Goal: Task Accomplishment & Management: Manage account settings

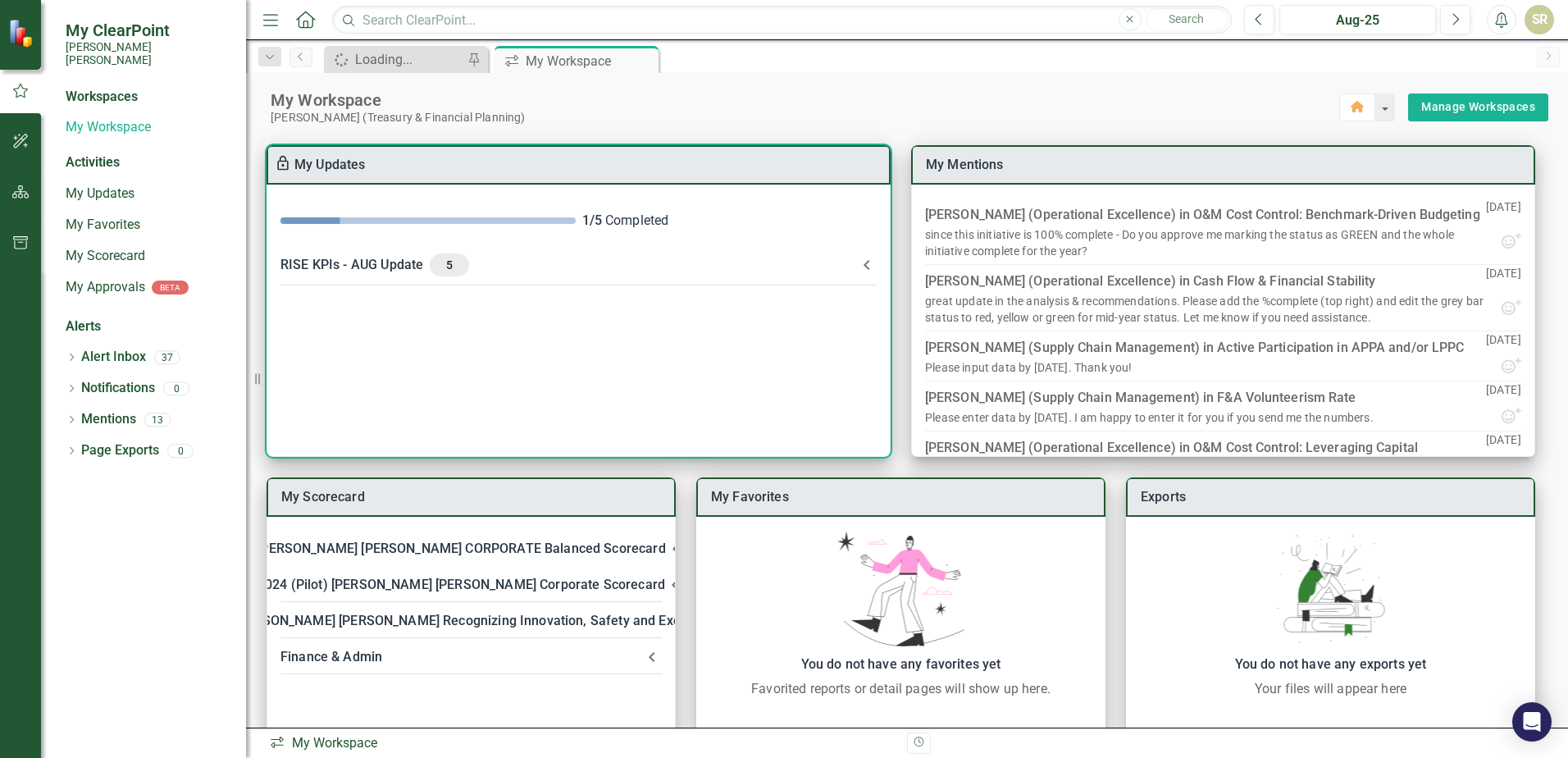
click at [445, 261] on span "5" at bounding box center [449, 264] width 26 height 15
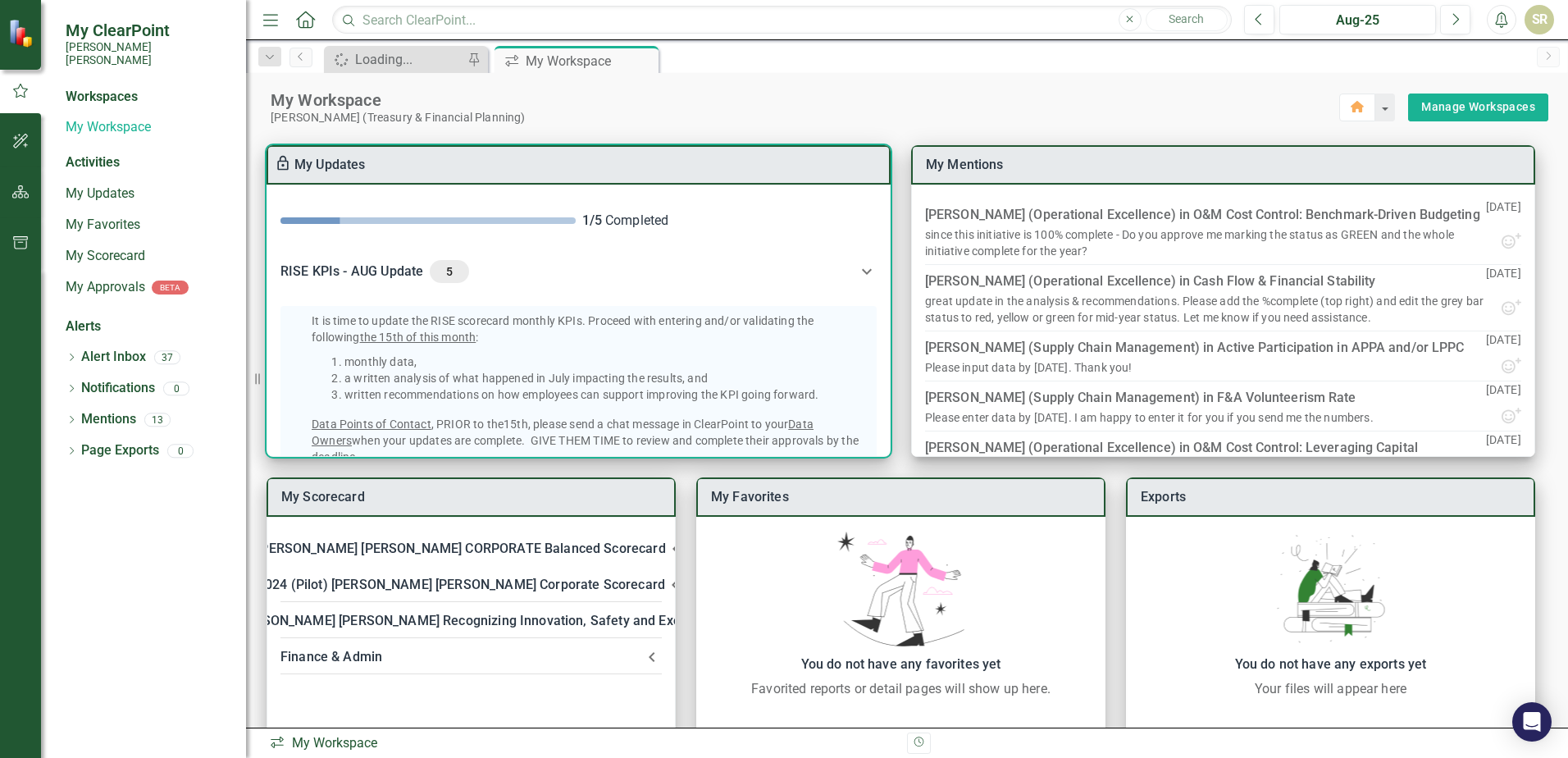
scroll to position [438, 0]
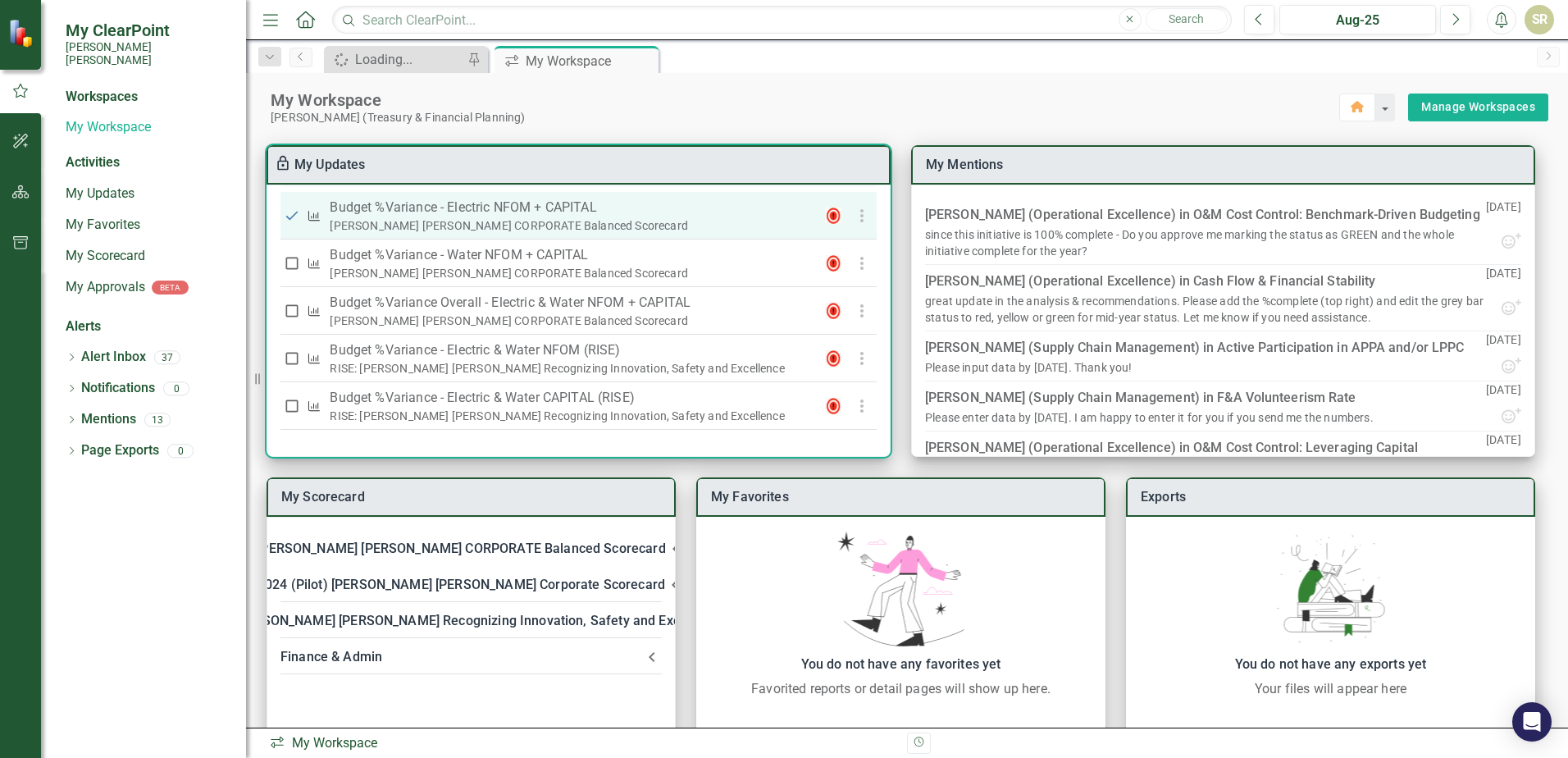
click at [439, 211] on p "Budget %Variance​ - Electric NFOM + CAPITAL" at bounding box center [571, 208] width 483 height 20
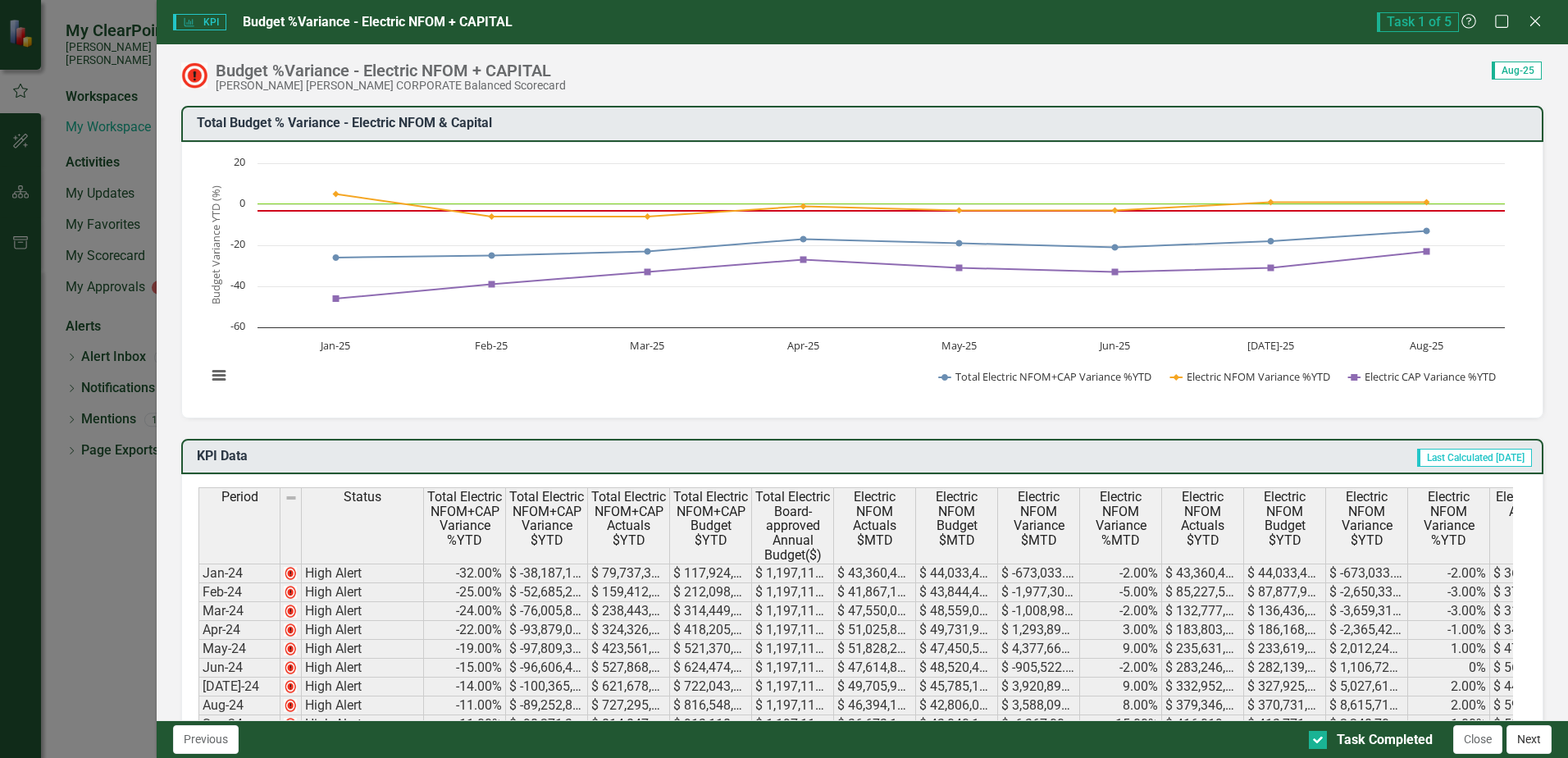
click at [1541, 749] on button "Next" at bounding box center [1529, 739] width 45 height 28
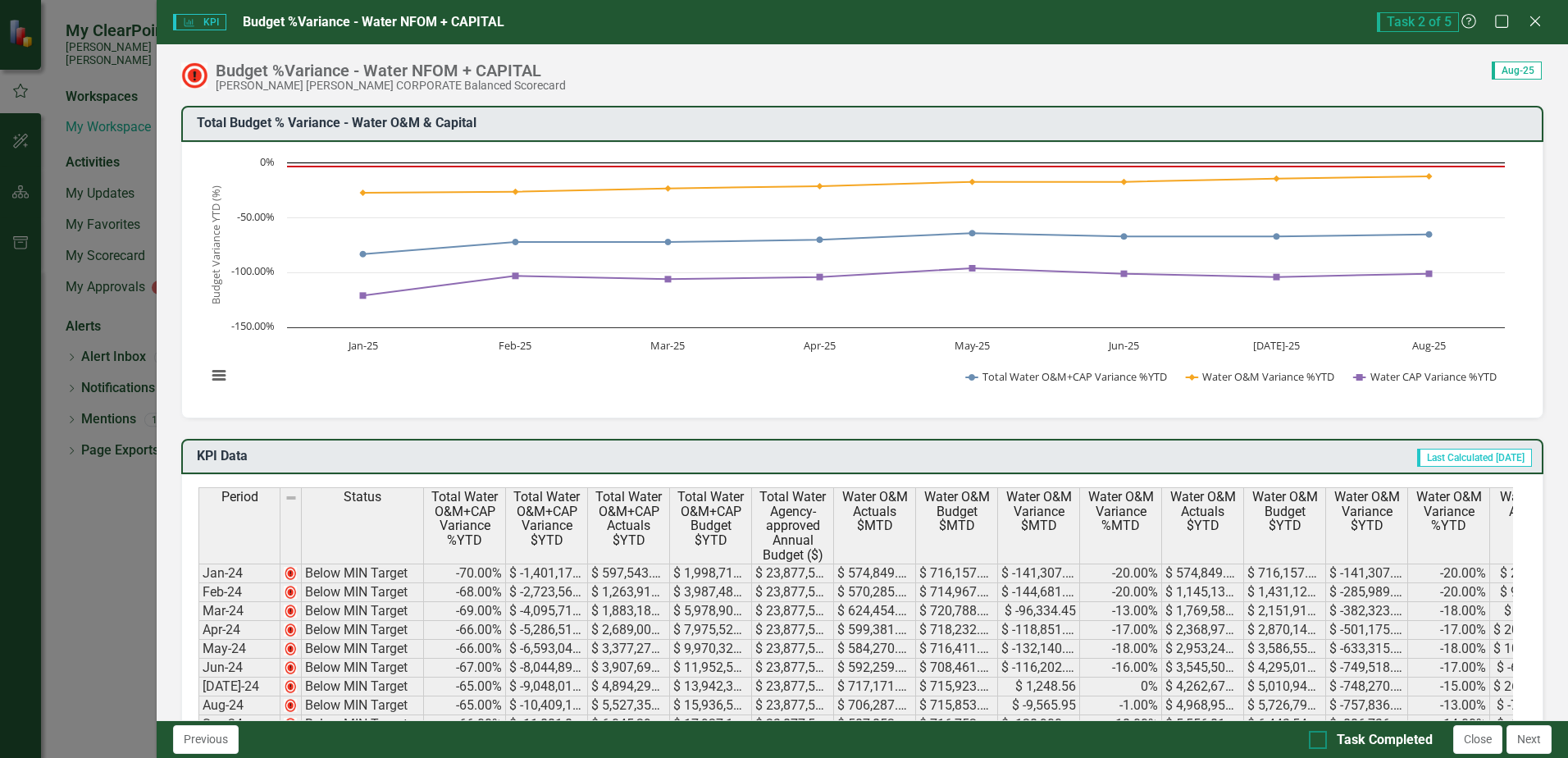
click at [1320, 740] on div at bounding box center [1317, 739] width 18 height 18
click at [1319, 740] on input "Task Completed" at bounding box center [1314, 735] width 11 height 11
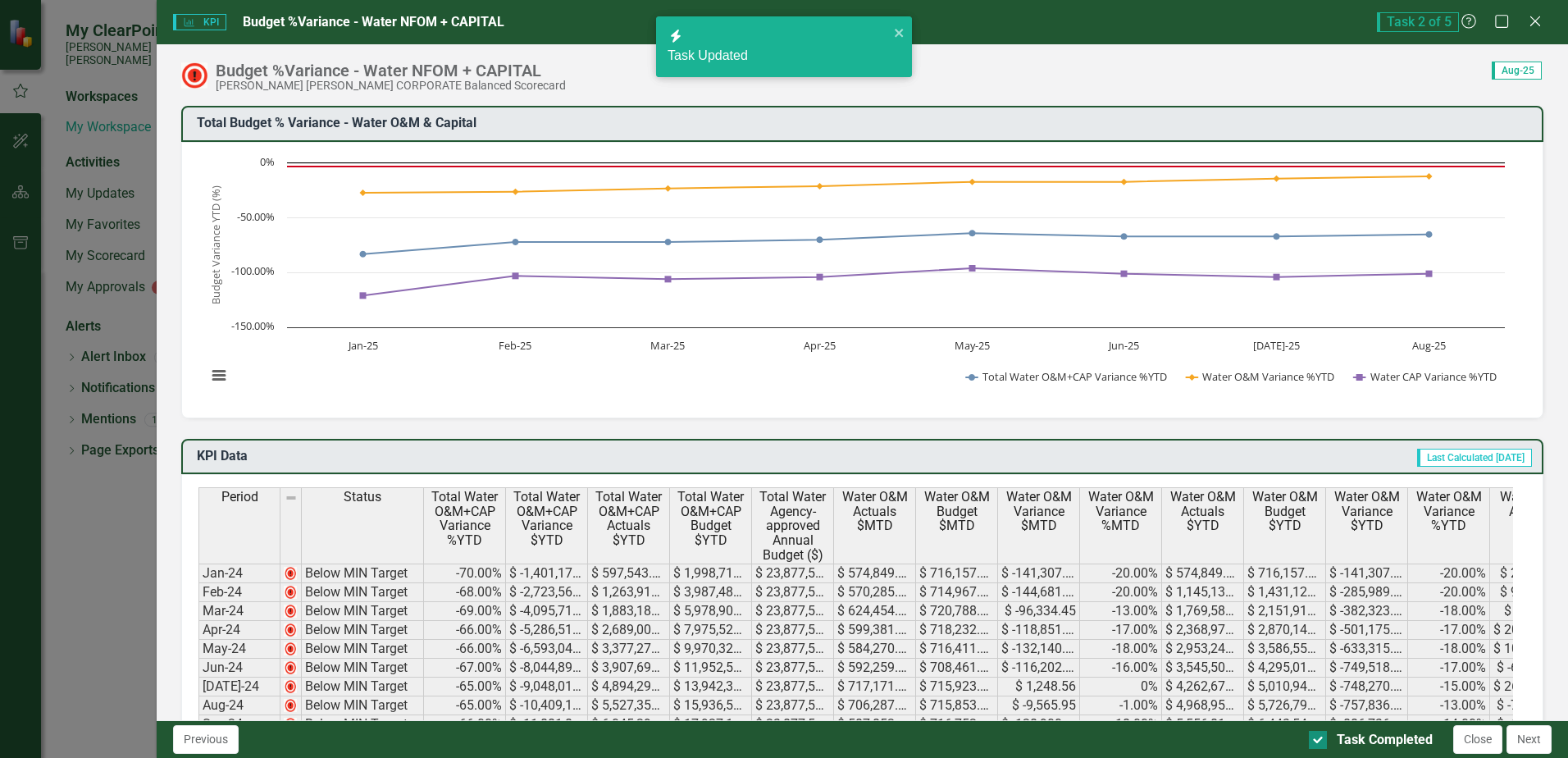
click at [1316, 738] on input "Task Completed" at bounding box center [1314, 735] width 11 height 11
checkbox input "true"
checkbox input "false"
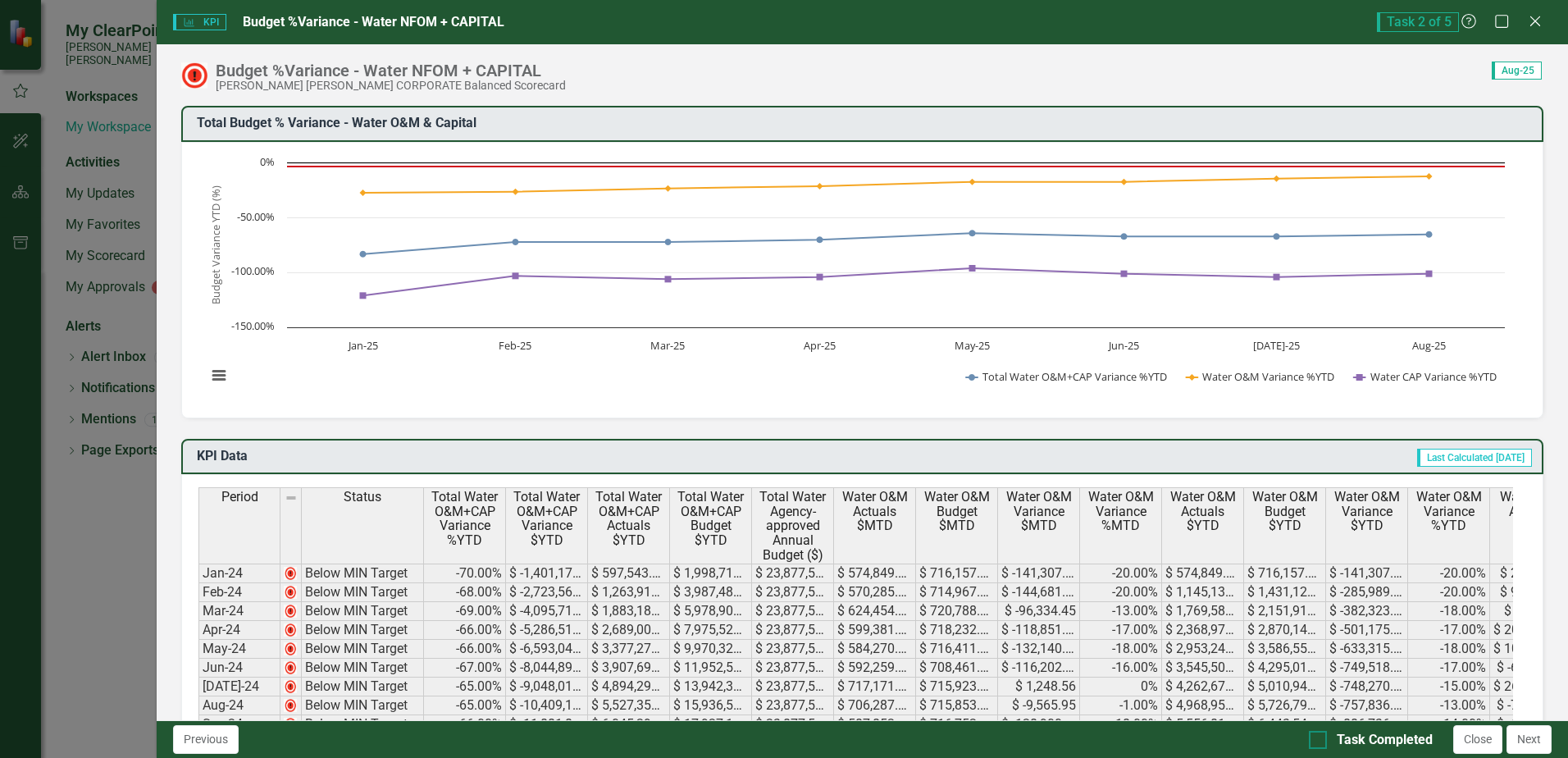
click at [1316, 739] on input "Task Completed" at bounding box center [1314, 735] width 11 height 11
checkbox input "true"
click at [1532, 740] on button "Next" at bounding box center [1529, 739] width 45 height 28
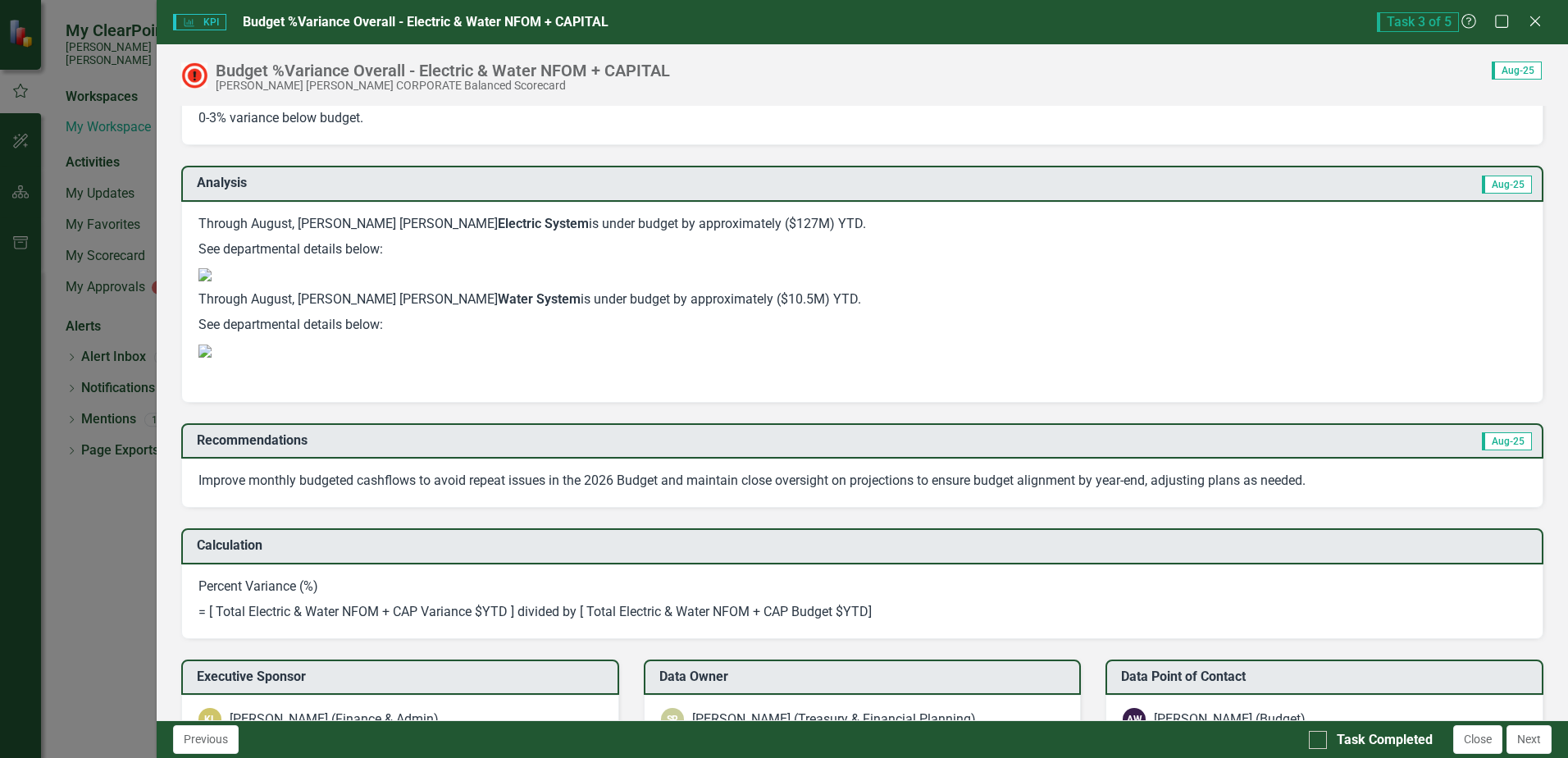
scroll to position [2152, 0]
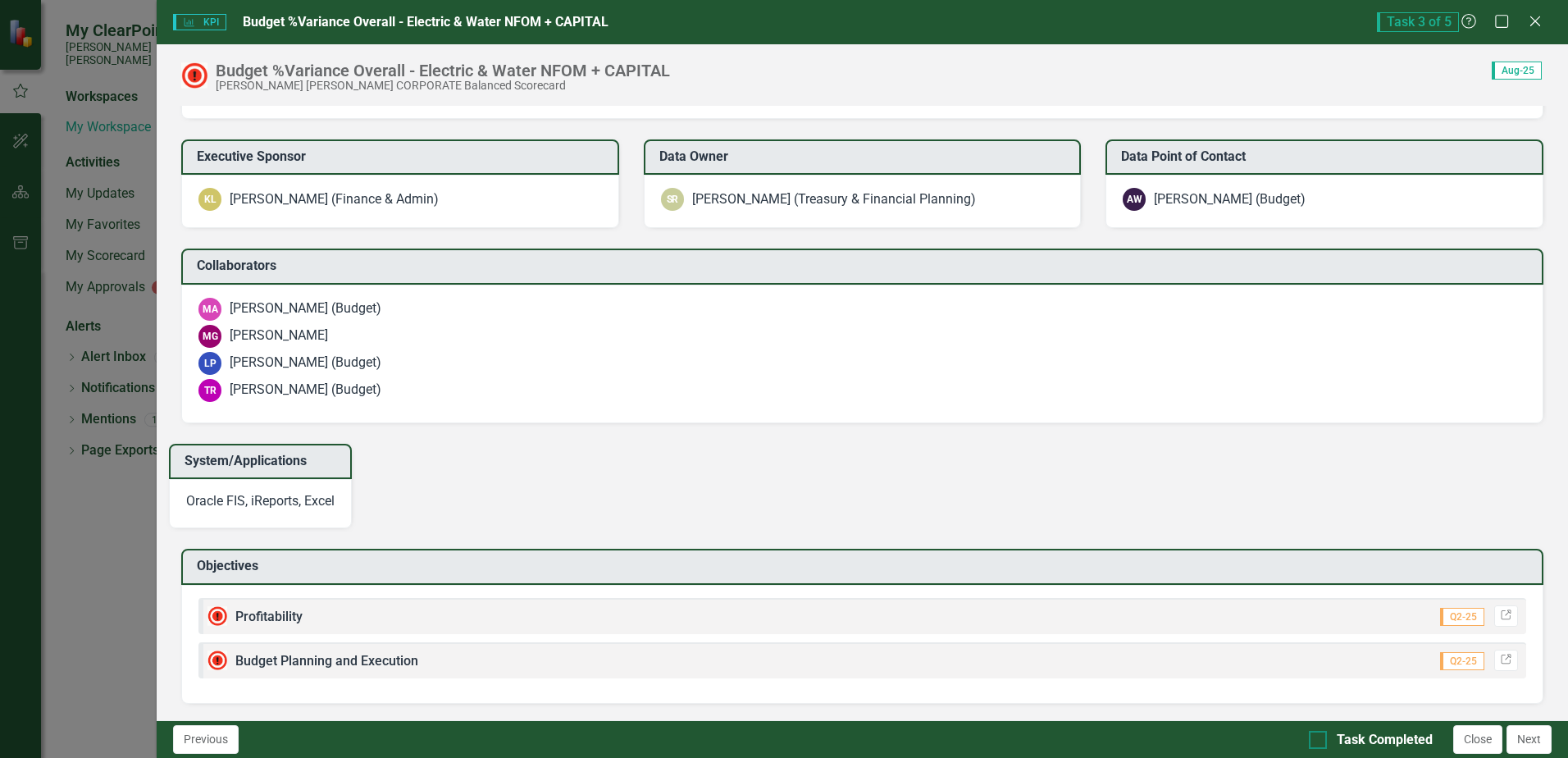
click at [1314, 740] on input "Task Completed" at bounding box center [1314, 735] width 11 height 11
checkbox input "true"
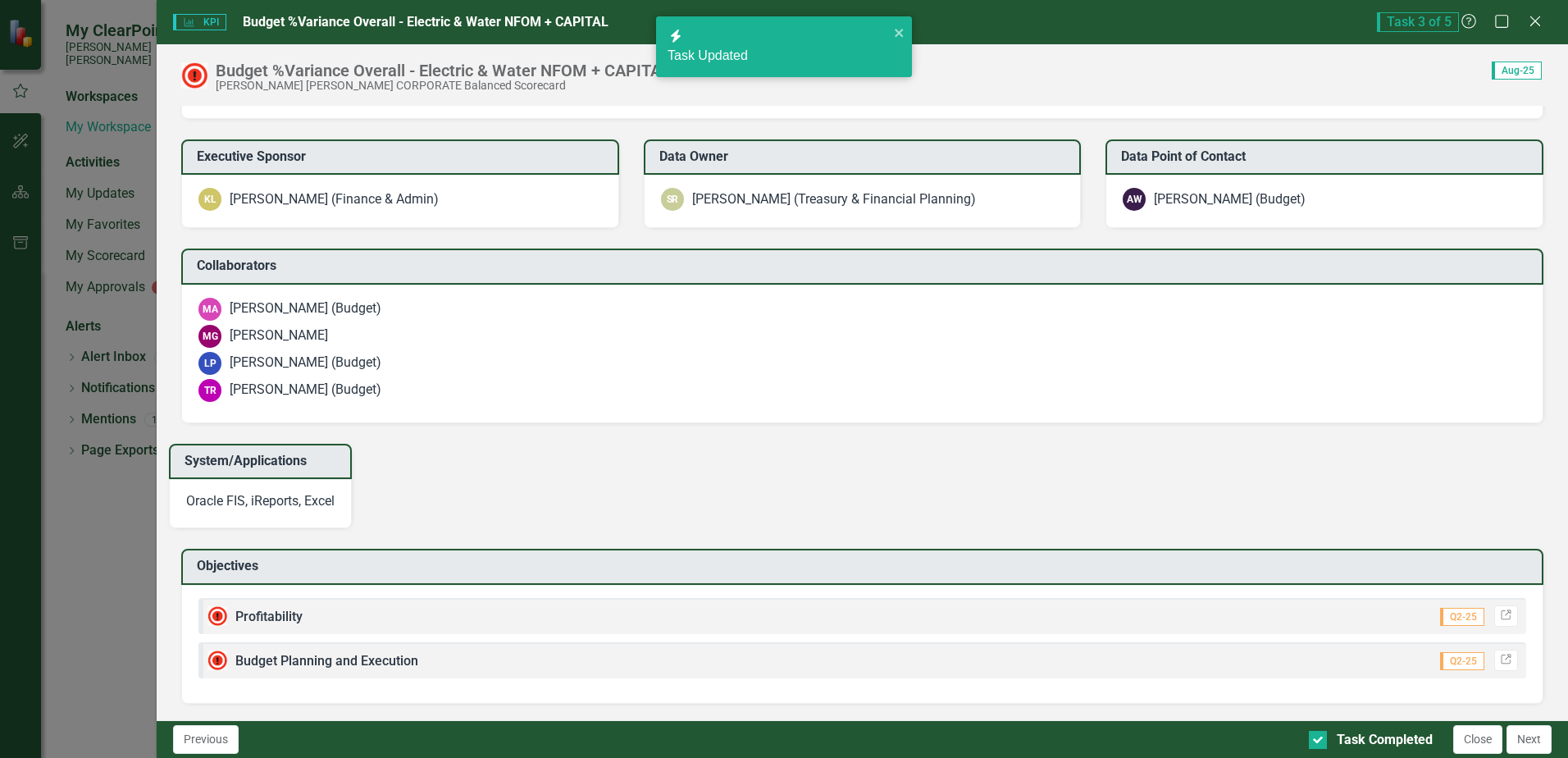
checkbox input "true"
click at [1529, 736] on button "Next" at bounding box center [1529, 739] width 45 height 28
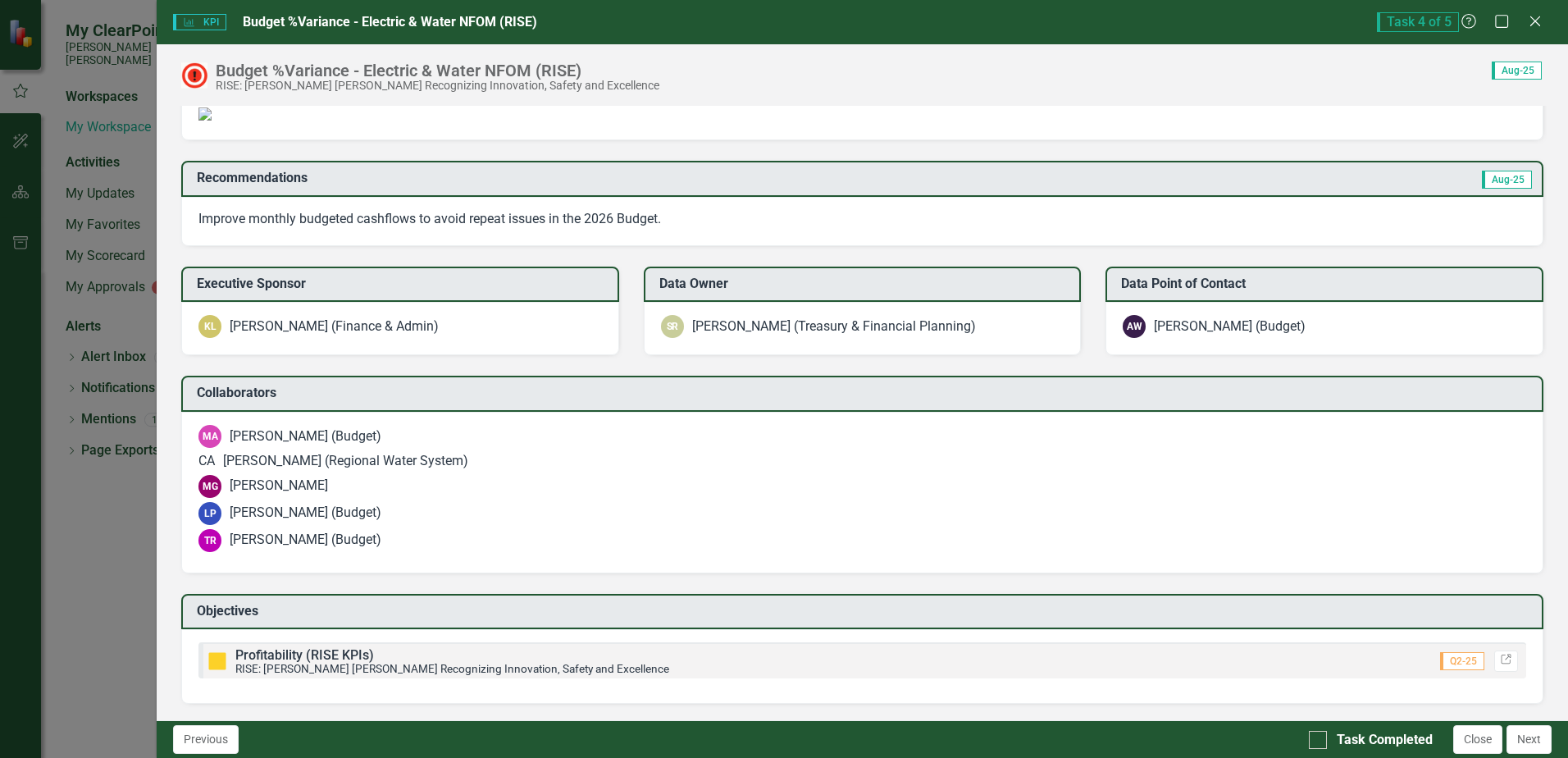
scroll to position [1385, 0]
drag, startPoint x: 1313, startPoint y: 739, endPoint x: 1336, endPoint y: 747, distance: 24.4
click at [1314, 741] on div at bounding box center [1317, 739] width 18 height 18
click at [1314, 741] on input "Task Completed" at bounding box center [1314, 735] width 11 height 11
checkbox input "true"
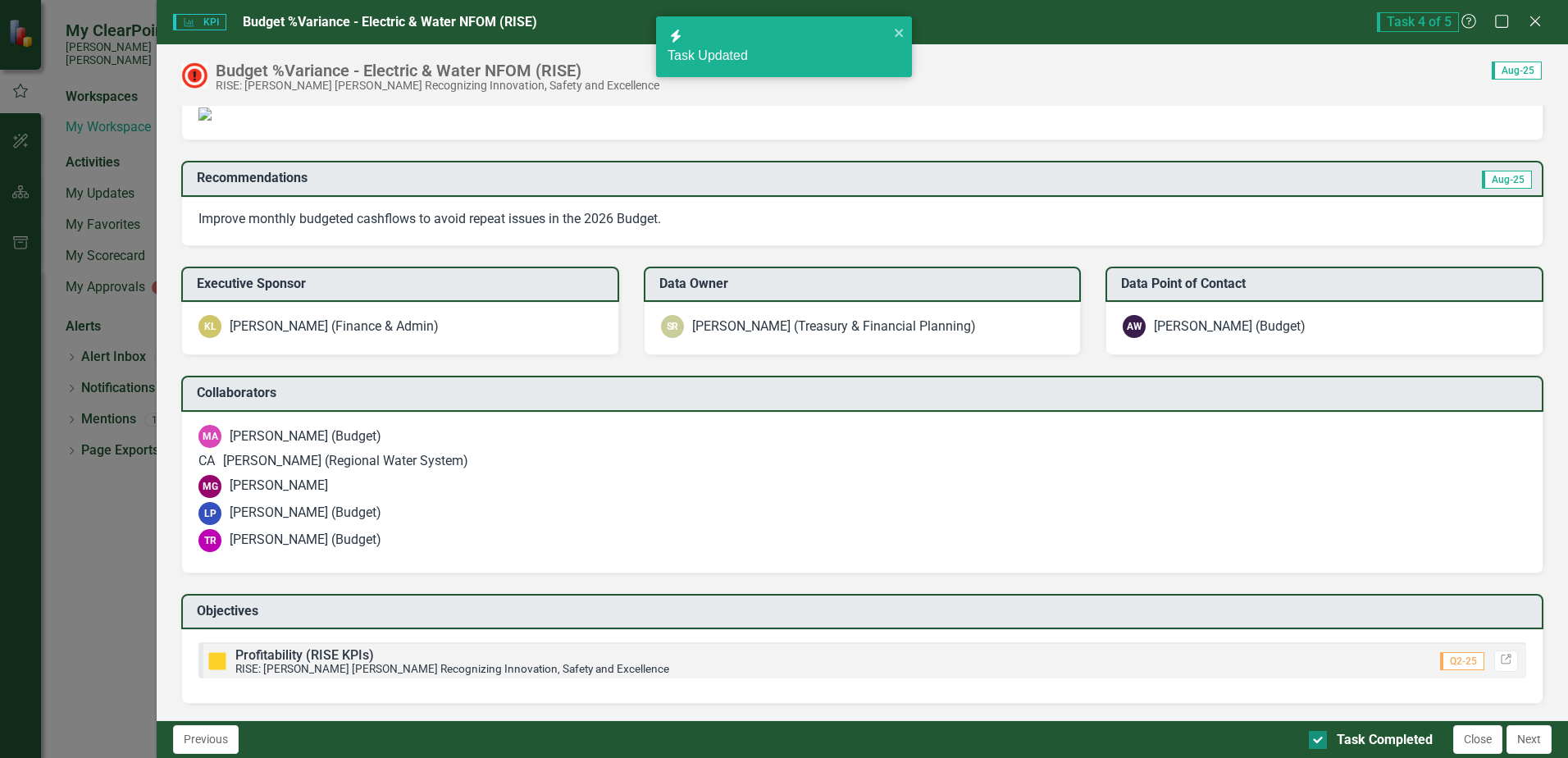
checkbox input "true"
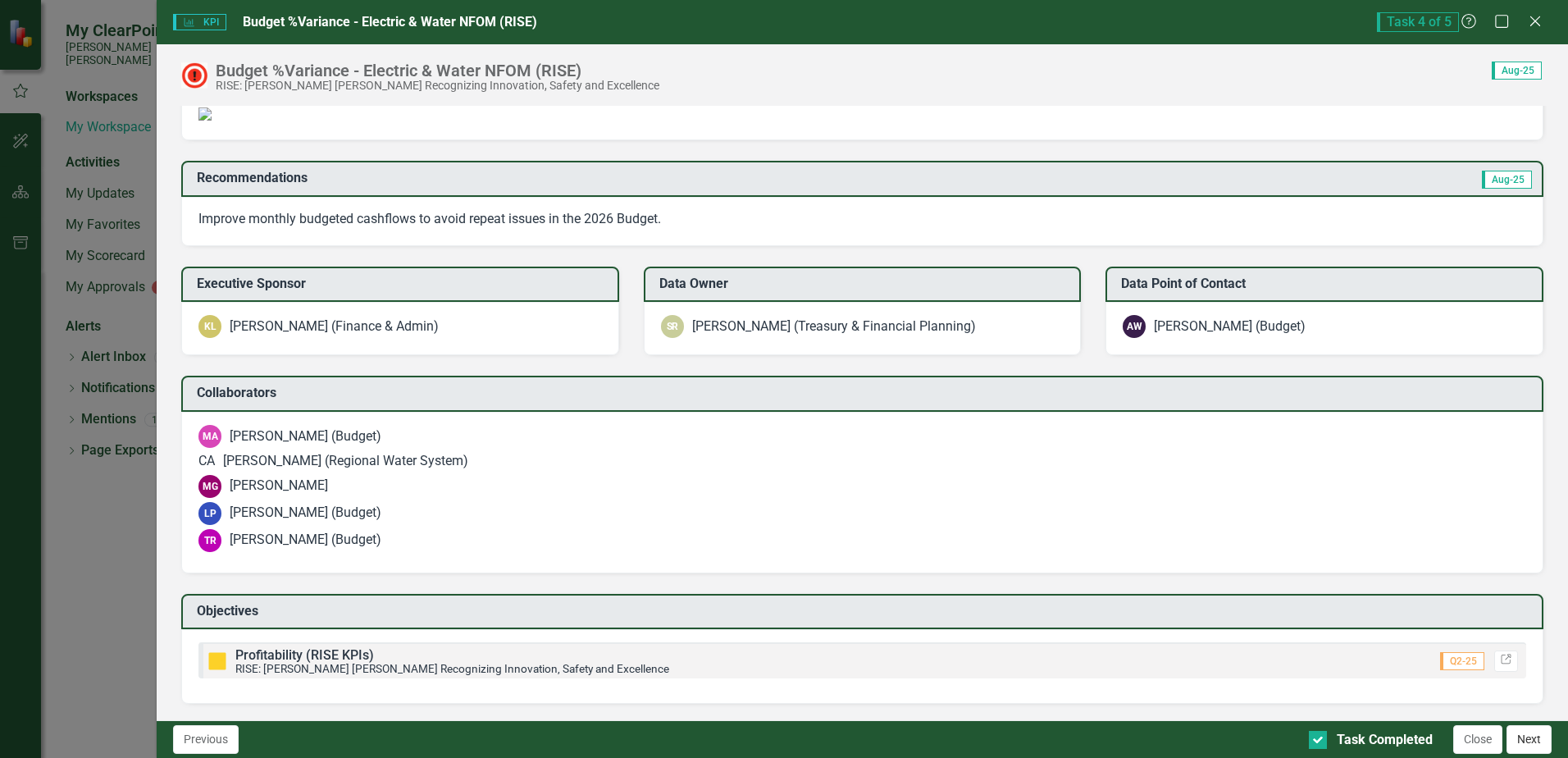
click at [1529, 738] on button "Next" at bounding box center [1529, 739] width 45 height 28
click at [1314, 737] on input "Task Completed" at bounding box center [1314, 735] width 11 height 11
checkbox input "true"
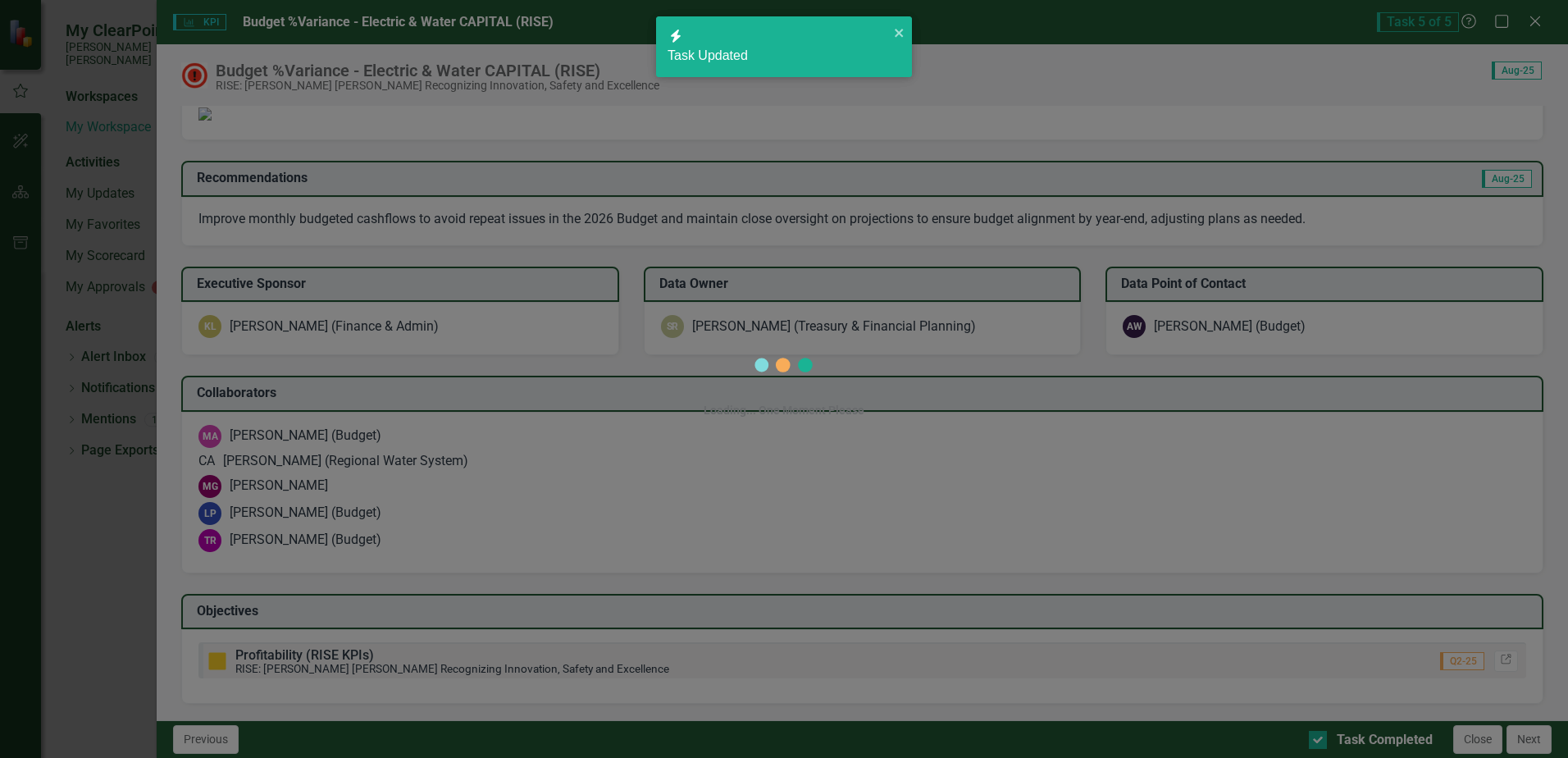
checkbox input "true"
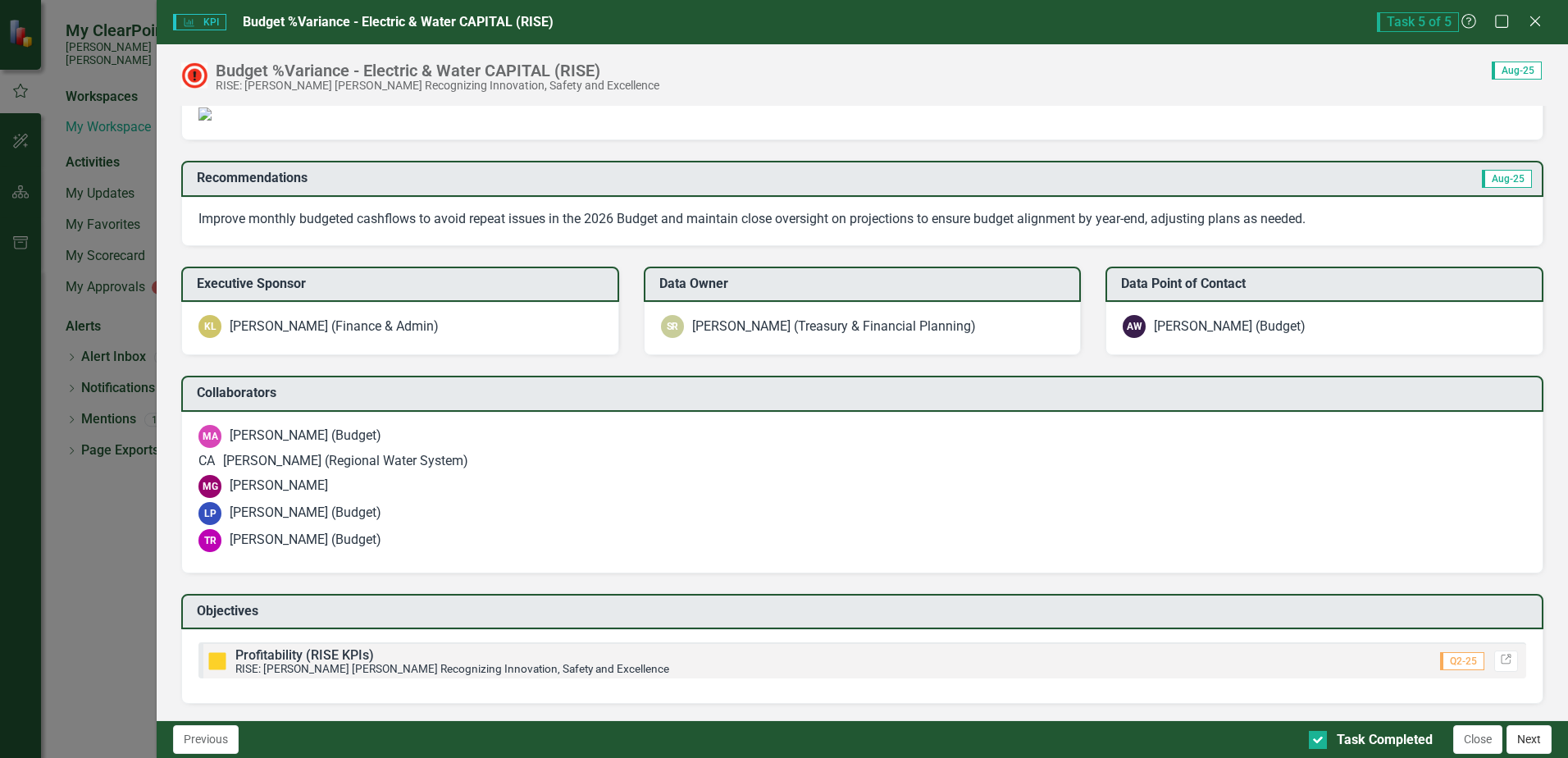
click at [1531, 738] on button "Next" at bounding box center [1529, 739] width 45 height 28
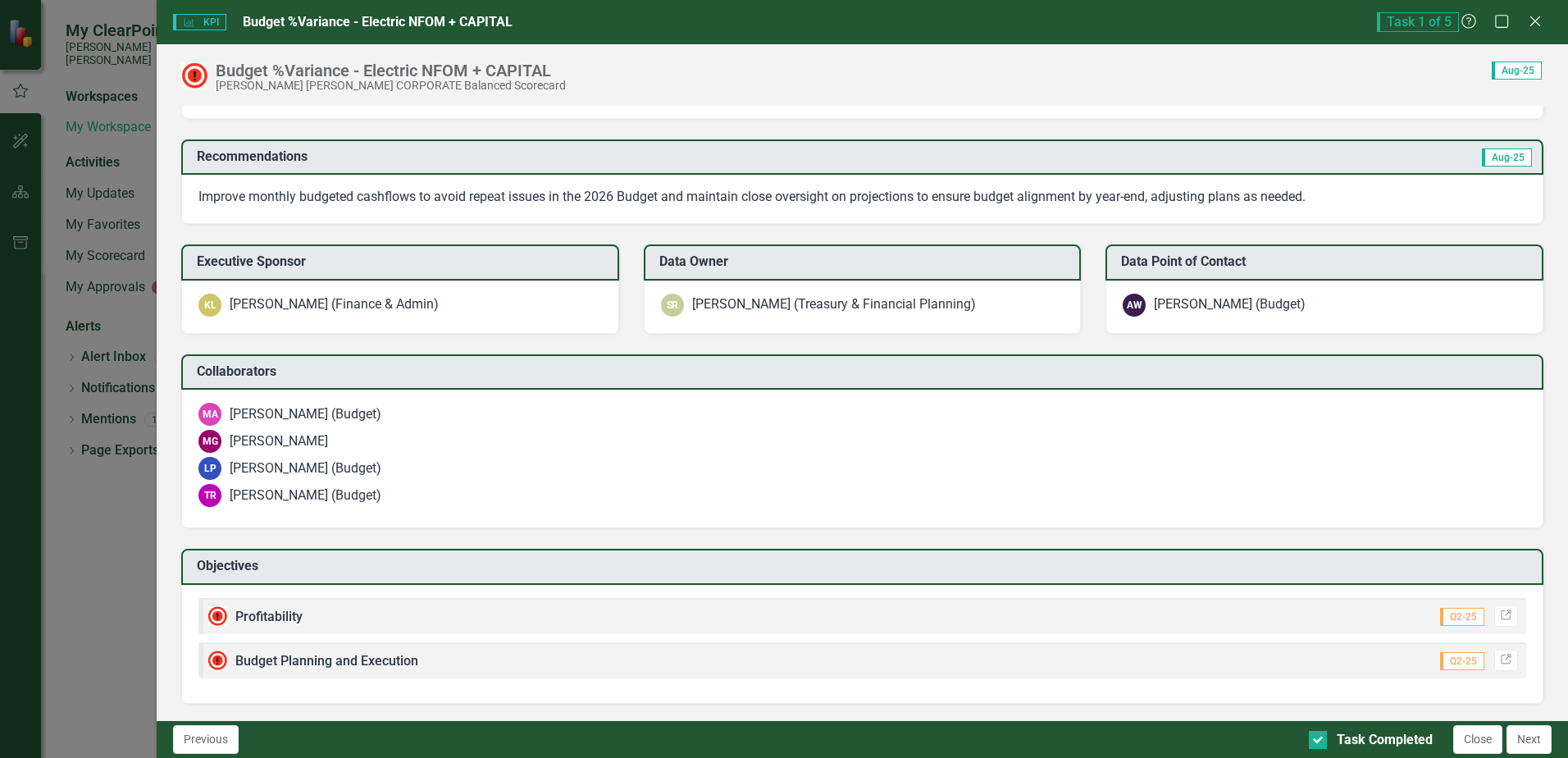
scroll to position [2139, 0]
